Goal: Book appointment/travel/reservation

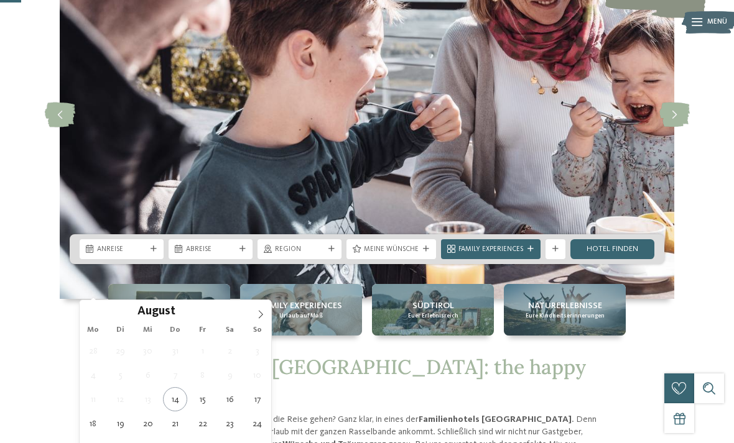
click at [257, 312] on icon at bounding box center [260, 314] width 9 height 9
click at [259, 316] on icon at bounding box center [260, 314] width 9 height 9
type div "[DATE]"
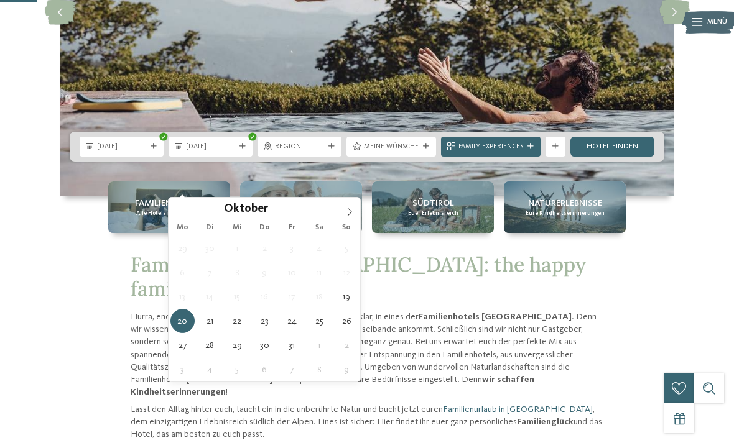
scroll to position [223, 0]
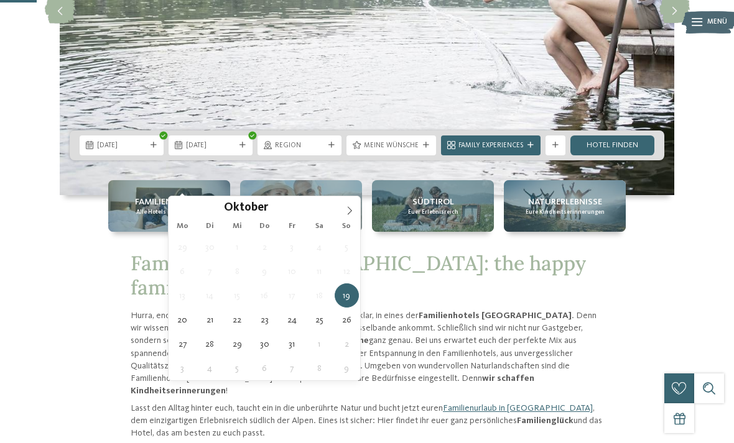
type div "[DATE]"
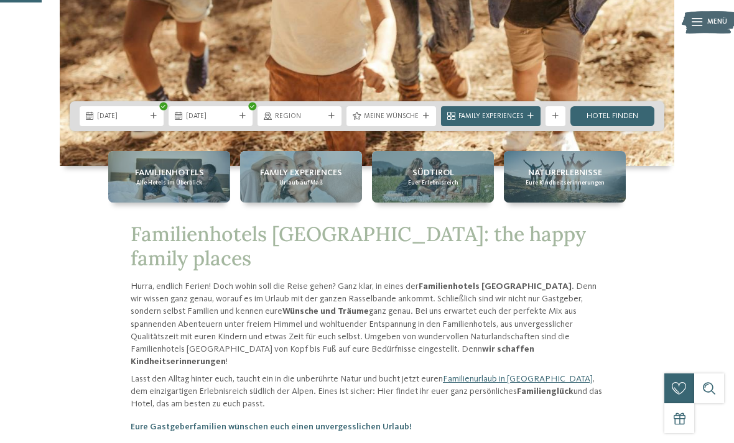
scroll to position [253, 0]
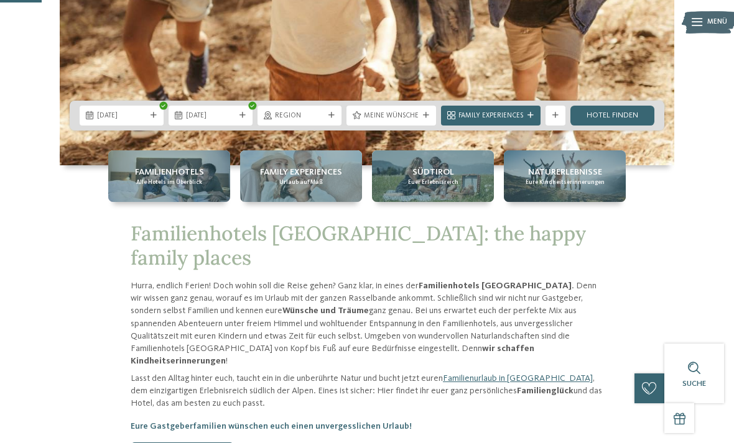
click at [616, 126] on link "Hotel finden" at bounding box center [612, 116] width 84 height 20
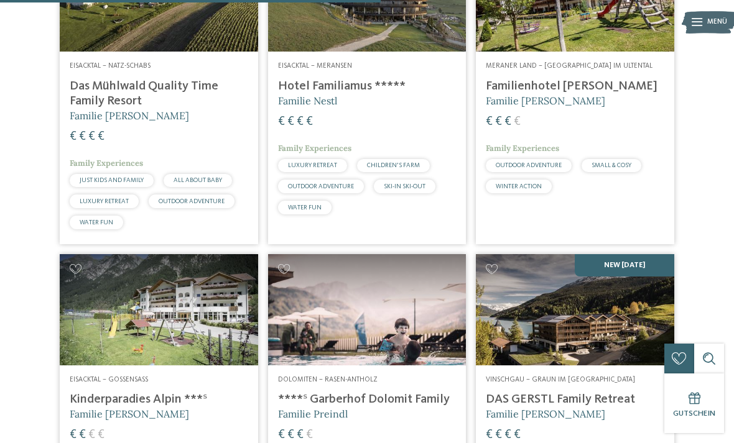
scroll to position [1367, 0]
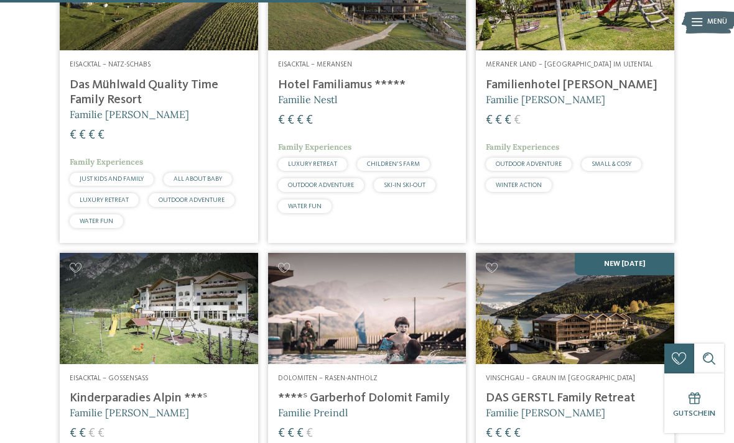
click at [86, 140] on div "€ € € €" at bounding box center [159, 135] width 178 height 17
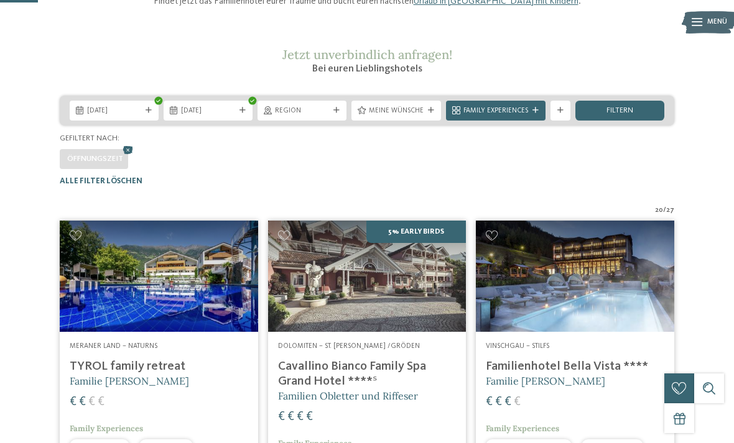
scroll to position [144, 0]
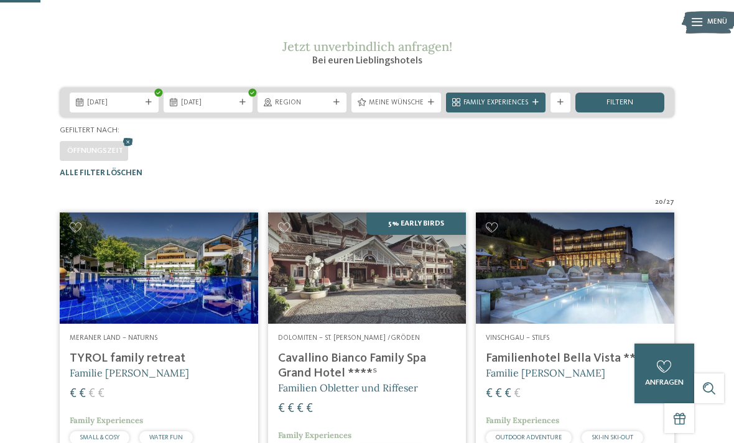
click at [524, 108] on span "Family Experiences" at bounding box center [495, 103] width 65 height 10
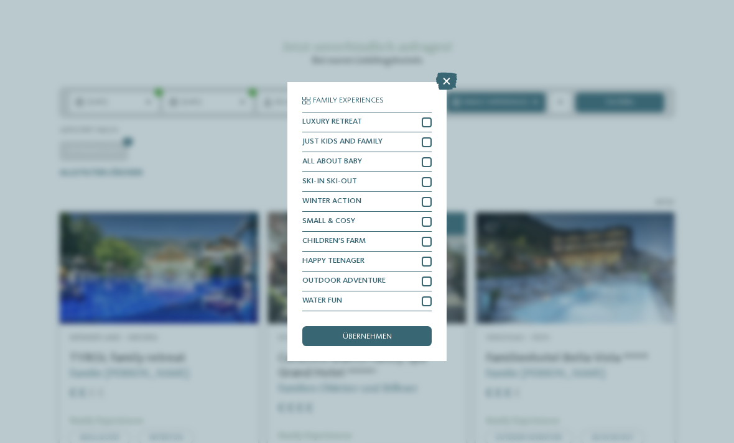
click at [436, 73] on icon at bounding box center [446, 81] width 21 height 17
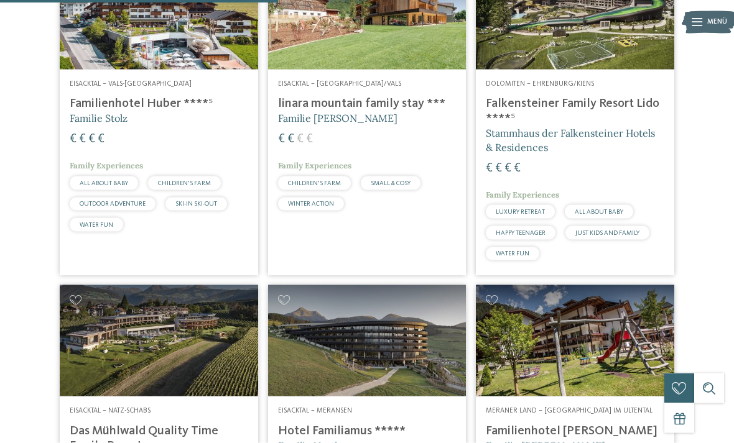
scroll to position [1008, 0]
